Goal: Find specific page/section: Find specific page/section

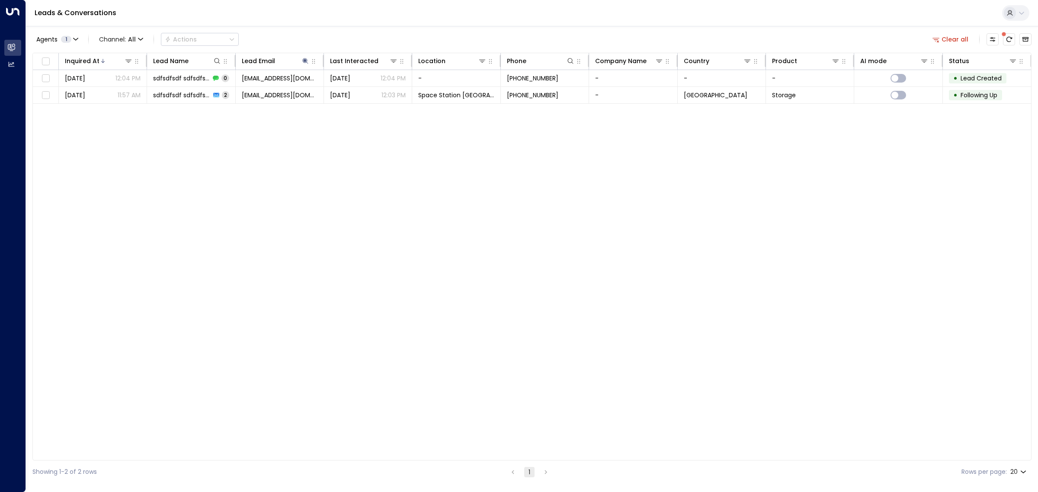
drag, startPoint x: 336, startPoint y: 298, endPoint x: 249, endPoint y: 193, distance: 136.3
click at [331, 288] on div "Inquired At Lead Name Lead Email Last Interacted Location Phone Company Name Co…" at bounding box center [531, 257] width 999 height 408
click at [1007, 37] on icon "There are new threads available. Refresh the grid to view the latest updates." at bounding box center [1008, 39] width 7 height 7
click at [302, 62] on icon at bounding box center [305, 61] width 7 height 7
click at [360, 91] on icon "button" at bounding box center [360, 93] width 6 height 6
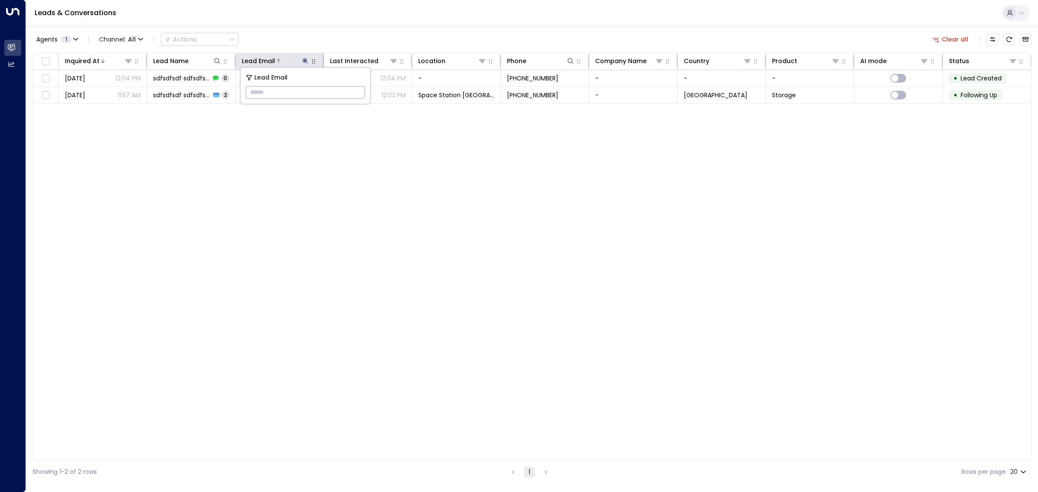
click at [303, 58] on icon at bounding box center [305, 61] width 7 height 7
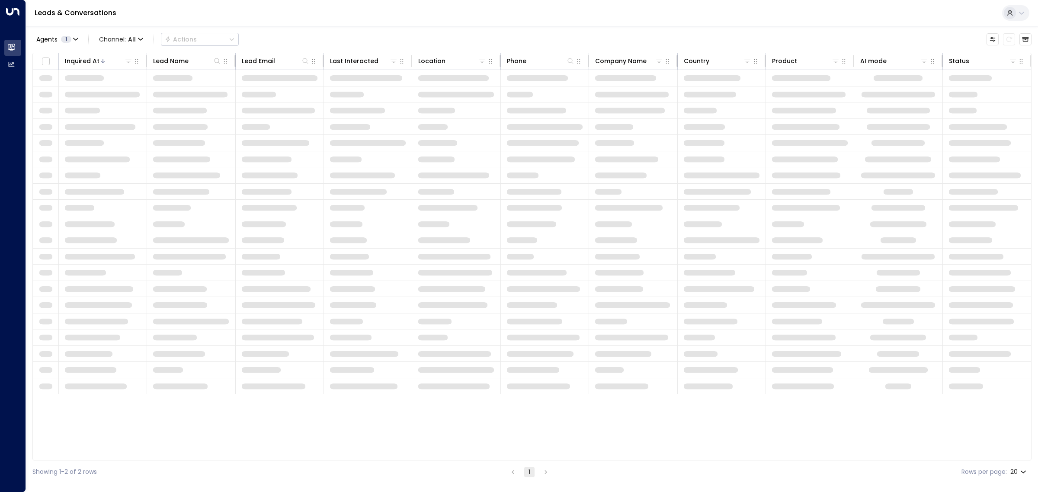
click at [308, 32] on div "Agents 1 Channel: All Actions" at bounding box center [531, 39] width 999 height 18
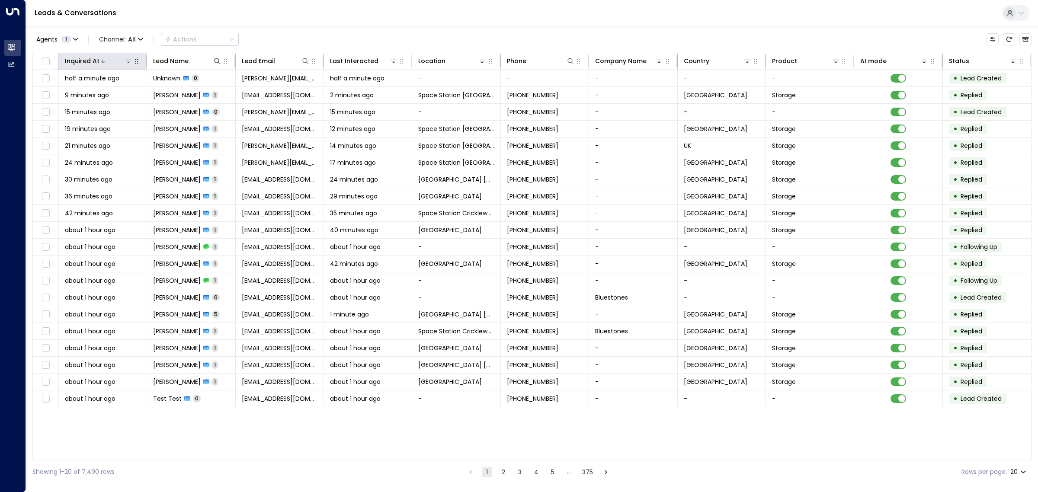
click at [101, 59] on icon at bounding box center [102, 60] width 5 height 5
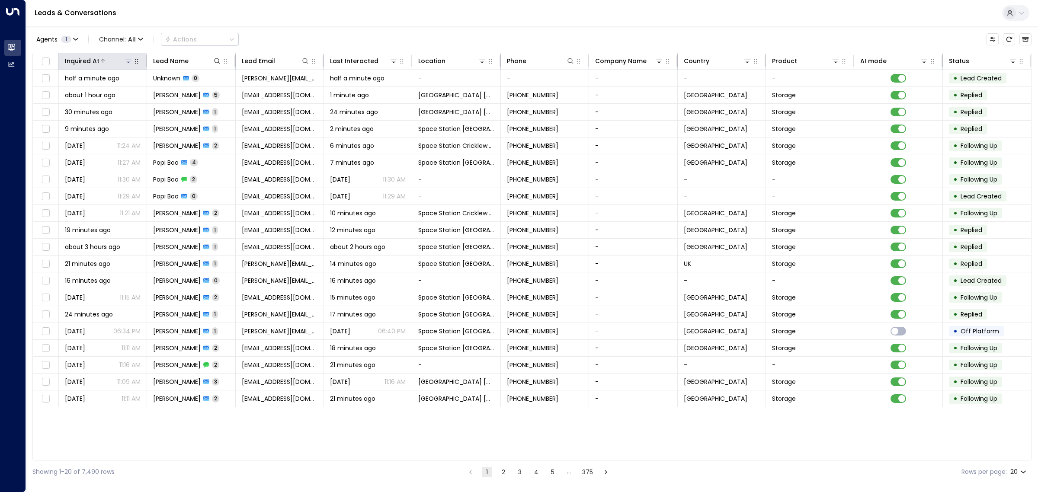
click at [101, 59] on icon at bounding box center [102, 60] width 5 height 5
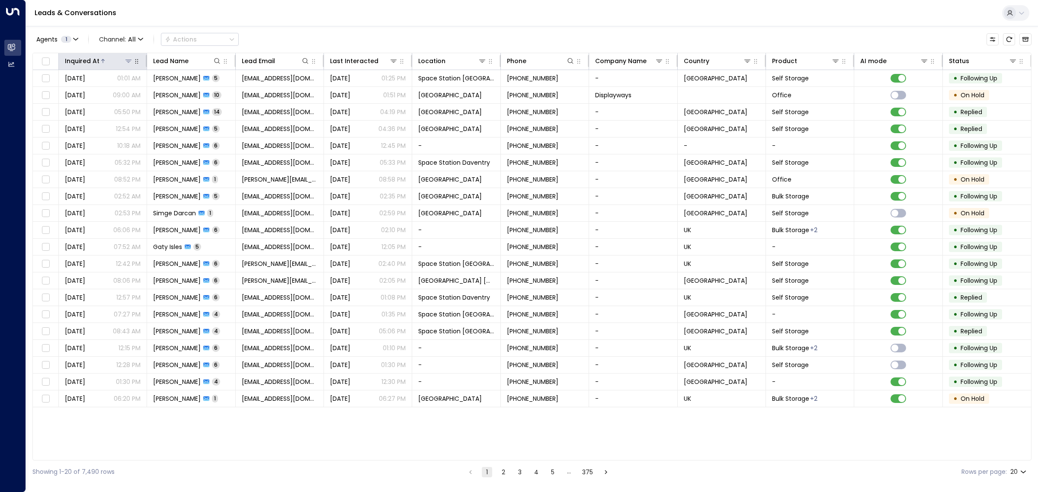
click at [105, 57] on div at bounding box center [115, 61] width 33 height 9
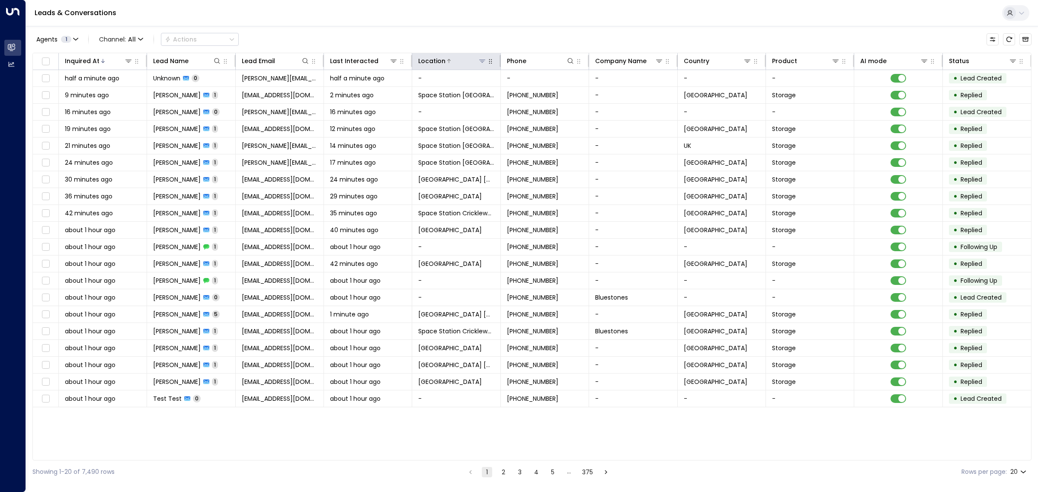
click at [480, 61] on icon at bounding box center [482, 61] width 7 height 7
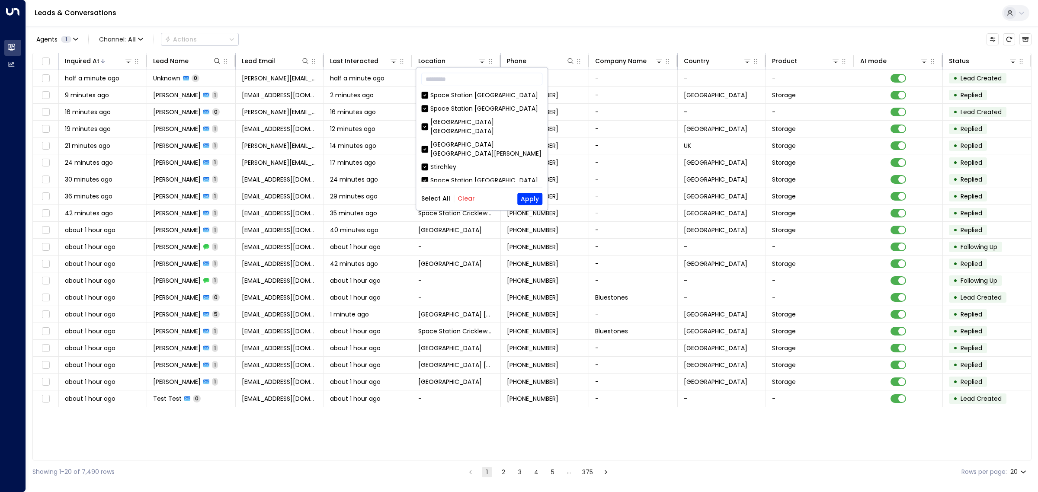
click at [468, 199] on button "Clear" at bounding box center [466, 198] width 17 height 7
click at [454, 189] on div "Wakefield" at bounding box center [445, 193] width 30 height 9
click at [439, 134] on div "Space Station [GEOGRAPHIC_DATA]" at bounding box center [484, 138] width 108 height 9
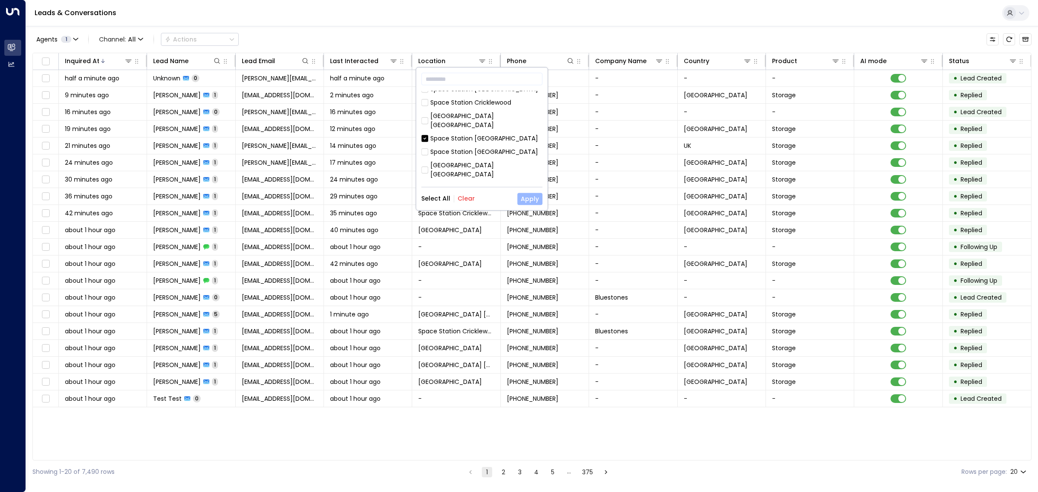
click at [536, 197] on button "Apply" at bounding box center [529, 199] width 25 height 12
